Goal: Use online tool/utility: Utilize a website feature to perform a specific function

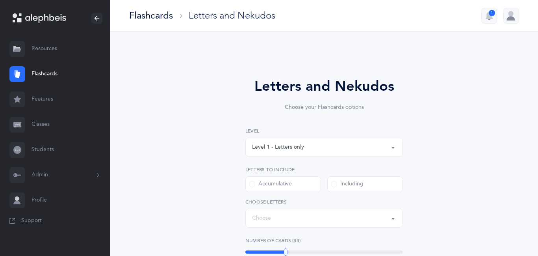
select select "single"
select select "27"
click at [395, 146] on button "Level 1 - Letters only" at bounding box center [324, 146] width 158 height 19
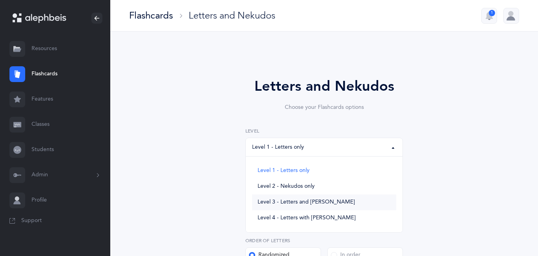
click at [321, 200] on span "Level 3 - Letters and [PERSON_NAME]" at bounding box center [306, 201] width 97 height 7
select select "3"
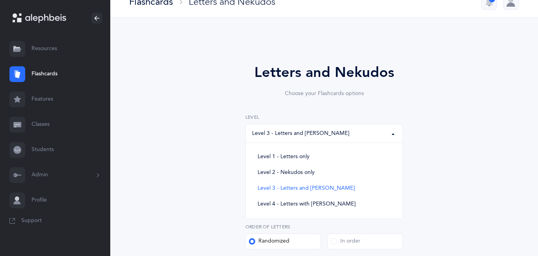
scroll to position [16, 0]
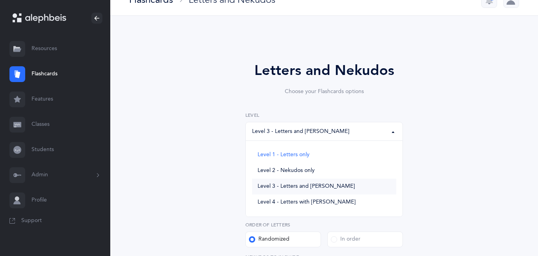
click at [314, 185] on span "Level 3 - Letters and [PERSON_NAME]" at bounding box center [306, 186] width 97 height 7
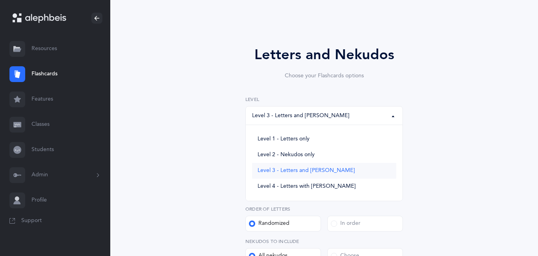
click at [305, 168] on span "Level 3 - Letters and [PERSON_NAME]" at bounding box center [306, 170] width 97 height 7
select select "3"
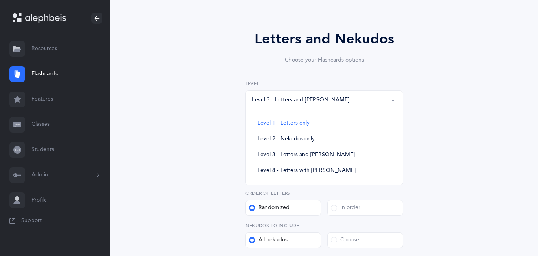
click at [286, 241] on div "All nekudos" at bounding box center [268, 240] width 39 height 8
click at [0, 0] on input "All nekudos" at bounding box center [0, 0] width 0 height 0
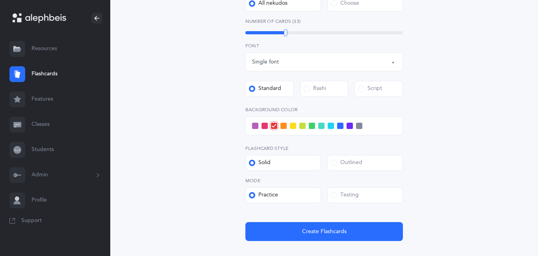
scroll to position [299, 0]
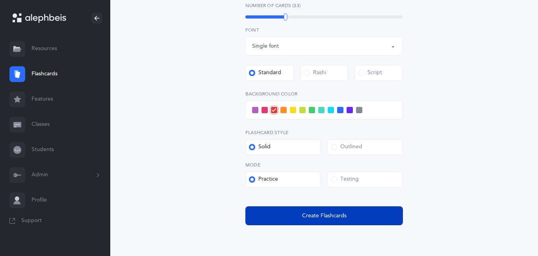
click at [304, 213] on span "Create Flashcards" at bounding box center [324, 215] width 44 height 8
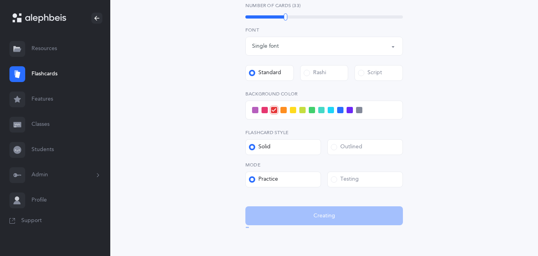
scroll to position [0, 0]
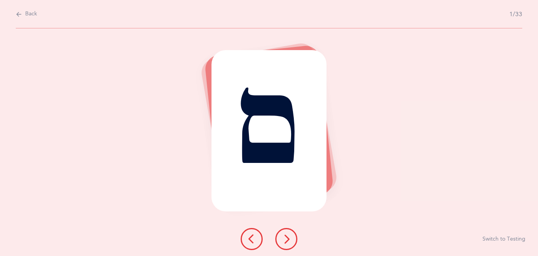
click at [288, 231] on button at bounding box center [286, 239] width 22 height 22
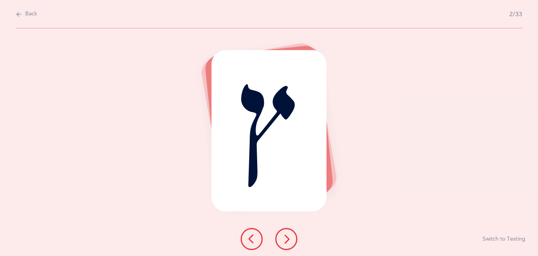
click at [288, 231] on button at bounding box center [286, 239] width 22 height 22
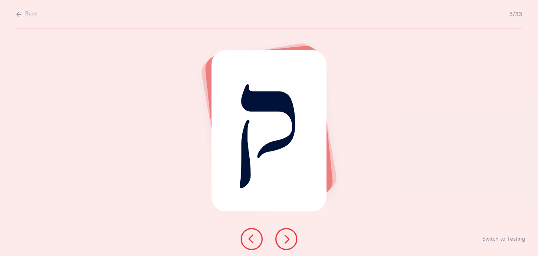
click at [288, 231] on button at bounding box center [286, 239] width 22 height 22
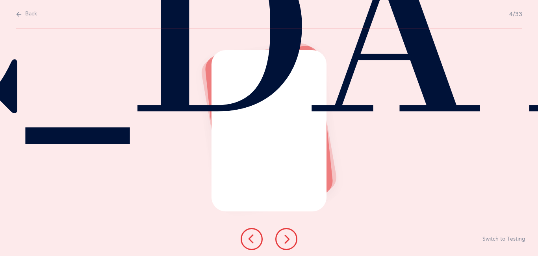
click at [288, 231] on button at bounding box center [286, 239] width 22 height 22
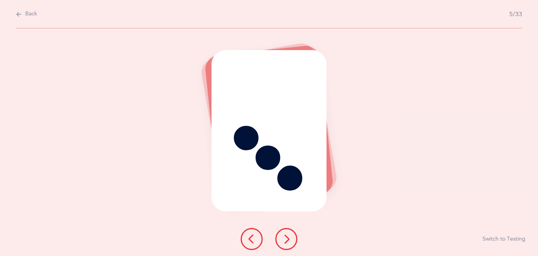
click at [290, 232] on button at bounding box center [286, 239] width 22 height 22
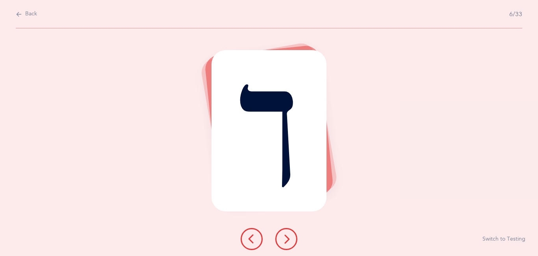
click at [290, 232] on button at bounding box center [286, 239] width 22 height 22
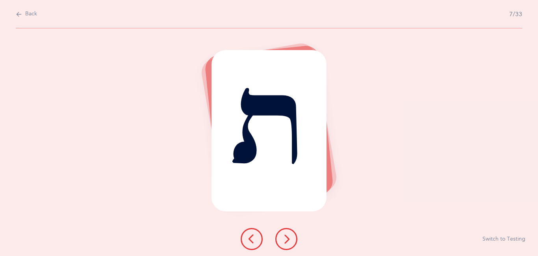
click at [290, 232] on button at bounding box center [286, 239] width 22 height 22
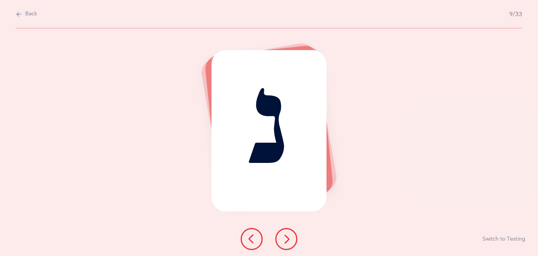
click at [290, 232] on button at bounding box center [286, 239] width 22 height 22
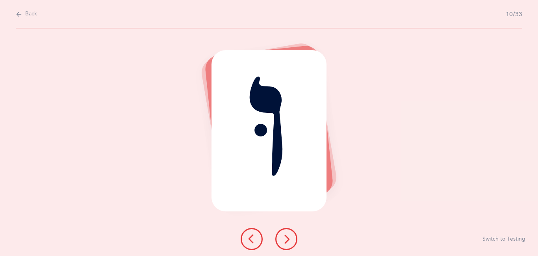
click at [290, 232] on button at bounding box center [286, 239] width 22 height 22
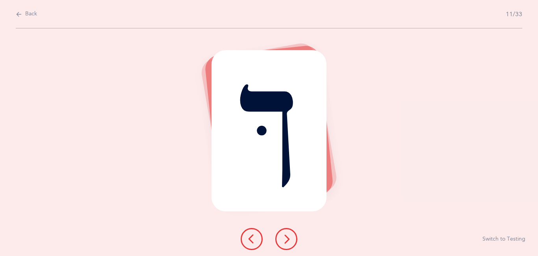
click at [290, 232] on button at bounding box center [286, 239] width 22 height 22
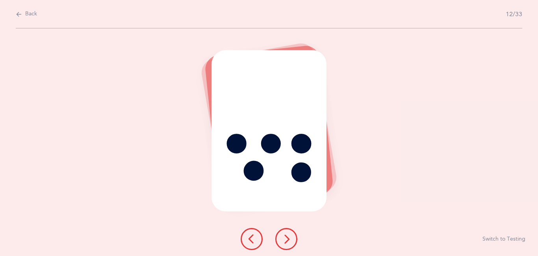
click at [290, 232] on button at bounding box center [286, 239] width 22 height 22
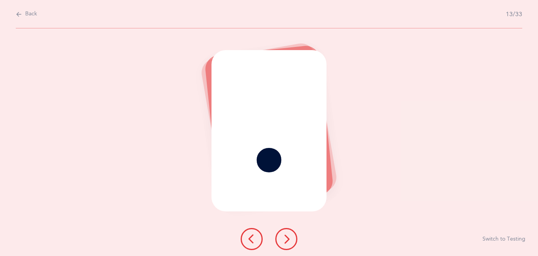
click at [290, 232] on button at bounding box center [286, 239] width 22 height 22
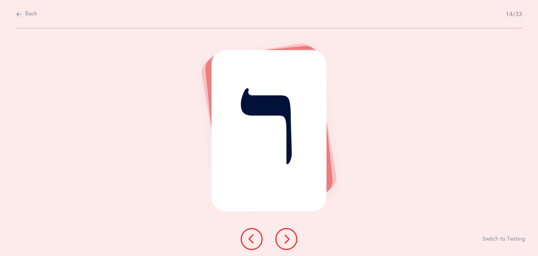
click at [290, 232] on button at bounding box center [286, 239] width 22 height 22
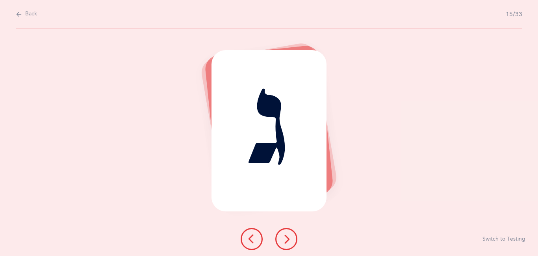
click at [290, 232] on button at bounding box center [286, 239] width 22 height 22
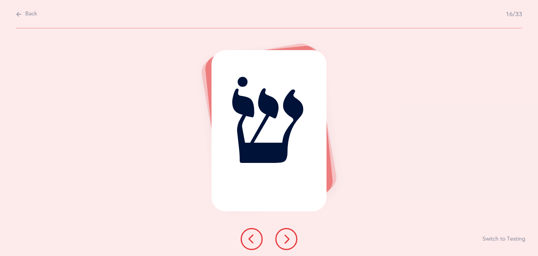
click at [290, 232] on button at bounding box center [286, 239] width 22 height 22
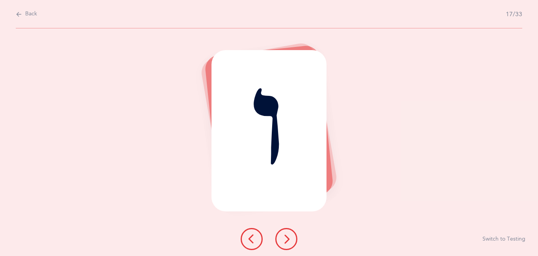
click at [290, 232] on button at bounding box center [286, 239] width 22 height 22
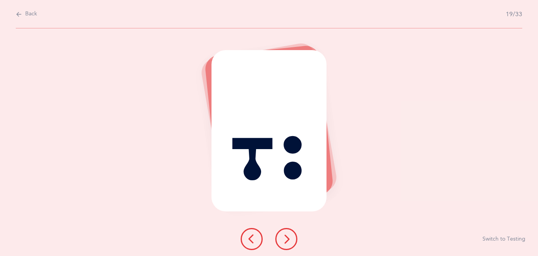
click at [290, 232] on button at bounding box center [286, 239] width 22 height 22
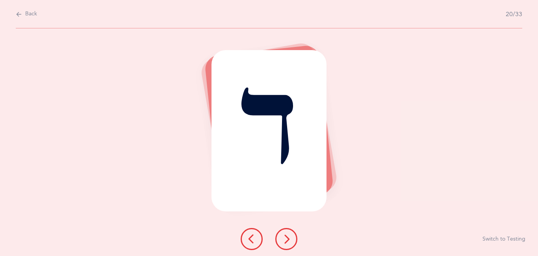
click at [290, 232] on button at bounding box center [286, 239] width 22 height 22
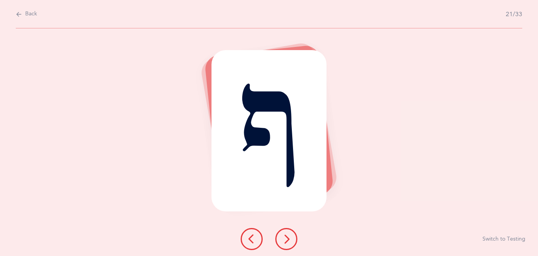
click at [255, 234] on icon at bounding box center [251, 238] width 9 height 9
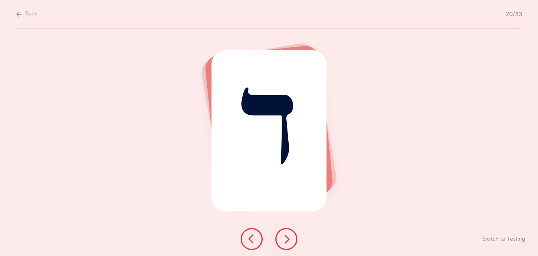
click at [255, 234] on icon at bounding box center [251, 238] width 9 height 9
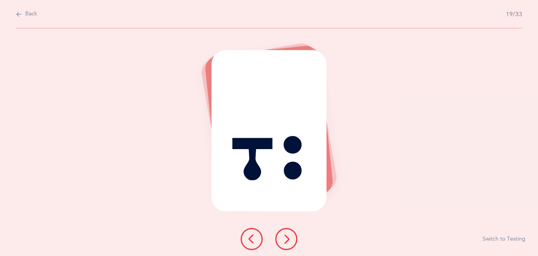
click at [255, 234] on icon at bounding box center [251, 238] width 9 height 9
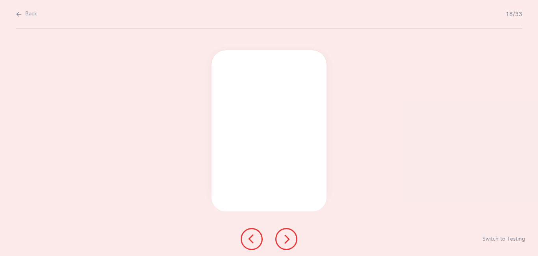
click at [255, 234] on icon at bounding box center [251, 238] width 9 height 9
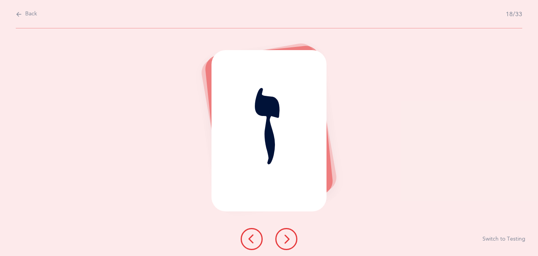
click at [255, 234] on icon at bounding box center [251, 238] width 9 height 9
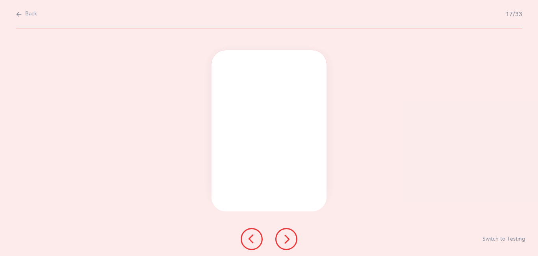
click at [255, 234] on icon at bounding box center [251, 238] width 9 height 9
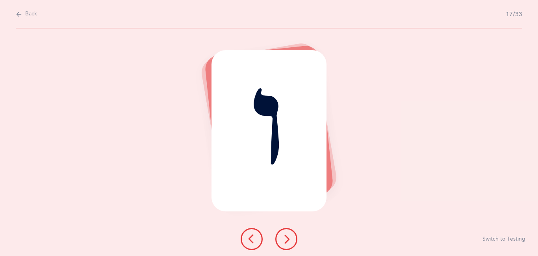
click at [255, 234] on icon at bounding box center [251, 238] width 9 height 9
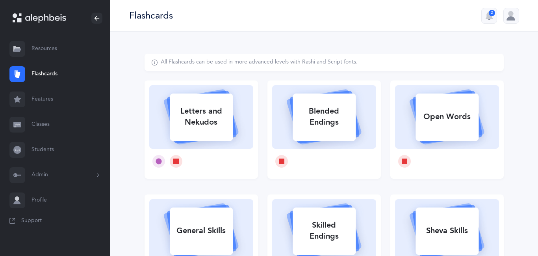
select select
select select "single"
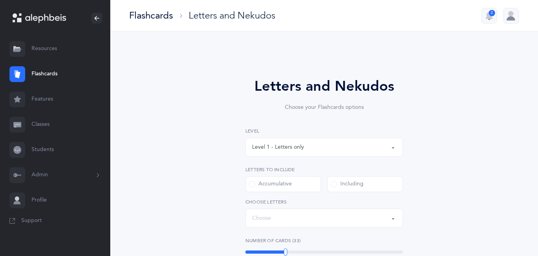
select select "27"
click at [392, 148] on button "Level 1 - Letters only" at bounding box center [324, 146] width 158 height 19
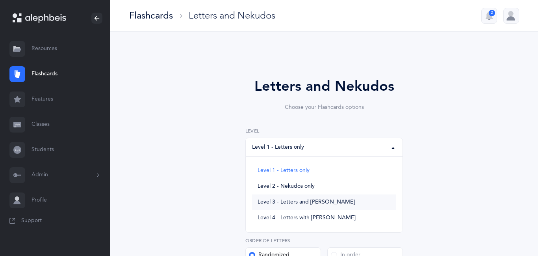
click at [296, 199] on span "Level 3 - Letters and [PERSON_NAME]" at bounding box center [306, 201] width 97 height 7
select select "3"
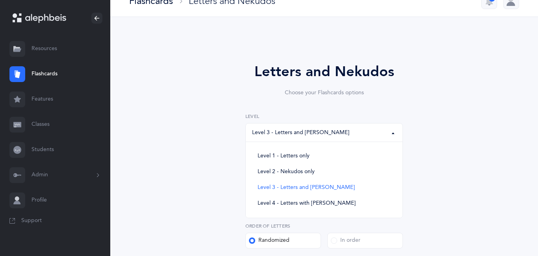
scroll to position [16, 0]
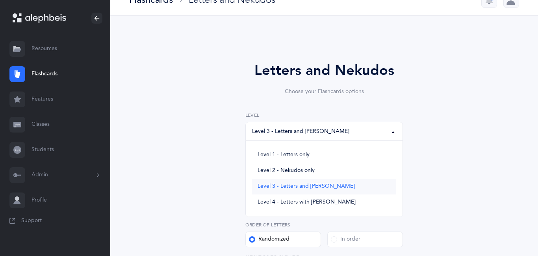
click at [293, 184] on span "Level 3 - Letters and [PERSON_NAME]" at bounding box center [306, 186] width 97 height 7
select select "3"
